Goal: Find specific page/section: Find specific page/section

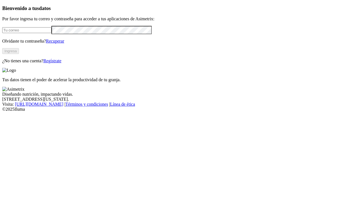
click at [44, 33] on input "email" at bounding box center [26, 30] width 49 height 6
type input "[PERSON_NAME][EMAIL_ADDRESS][PERSON_NAME][DOMAIN_NAME]"
click at [19, 54] on button "Ingresa" at bounding box center [10, 51] width 17 height 6
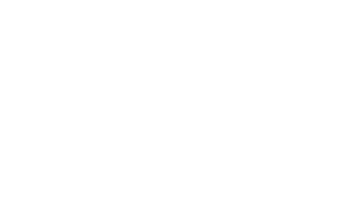
type input "poned"
